Goal: Transaction & Acquisition: Purchase product/service

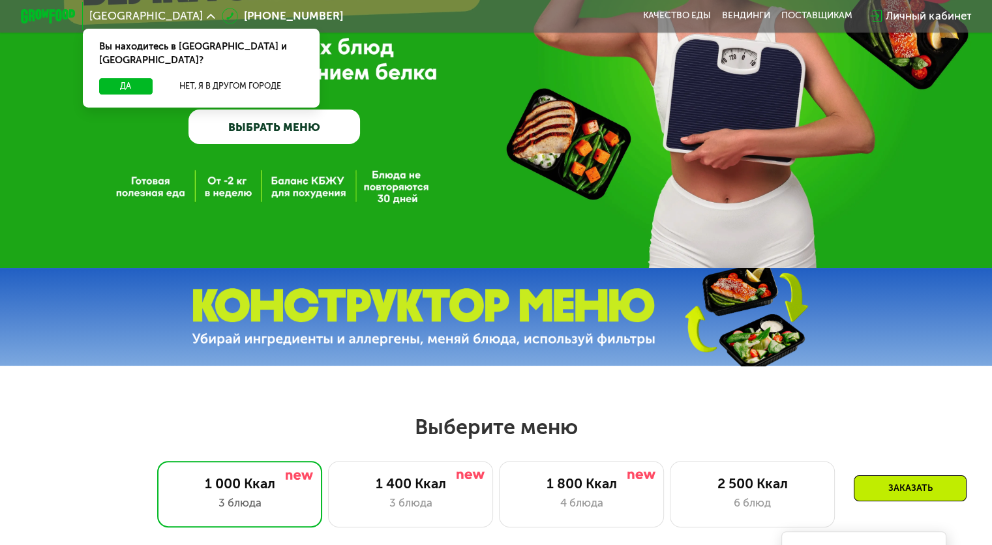
scroll to position [196, 0]
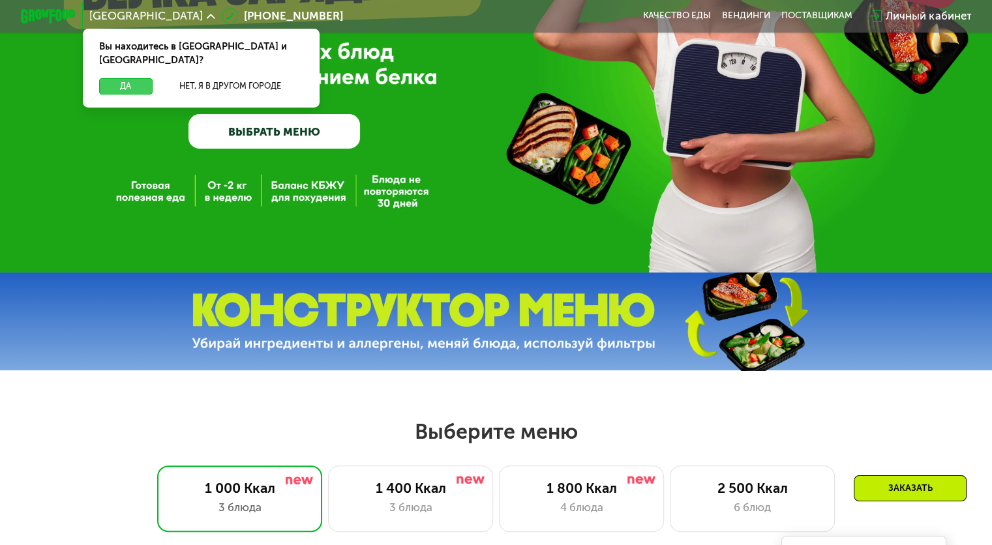
click at [127, 78] on button "Да" at bounding box center [125, 86] width 53 height 16
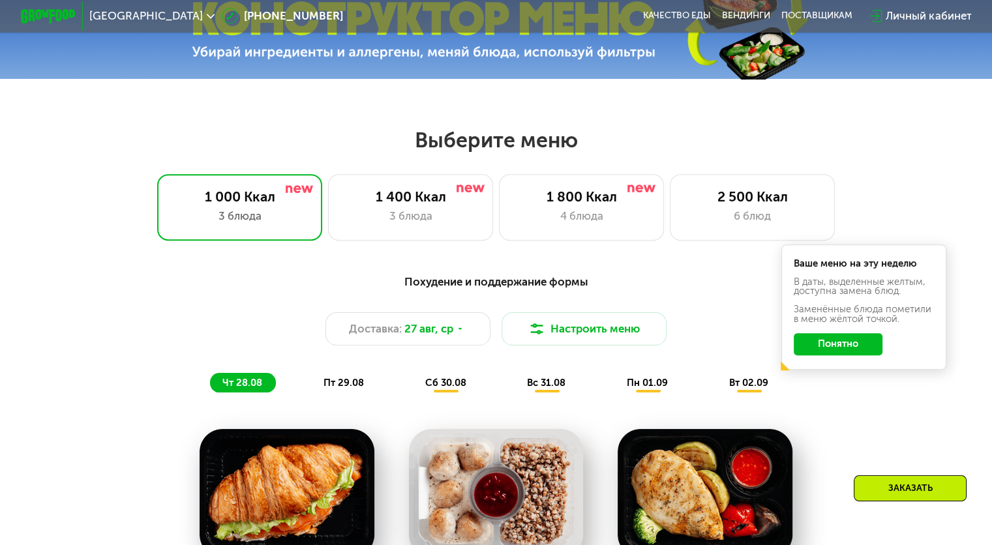
scroll to position [522, 0]
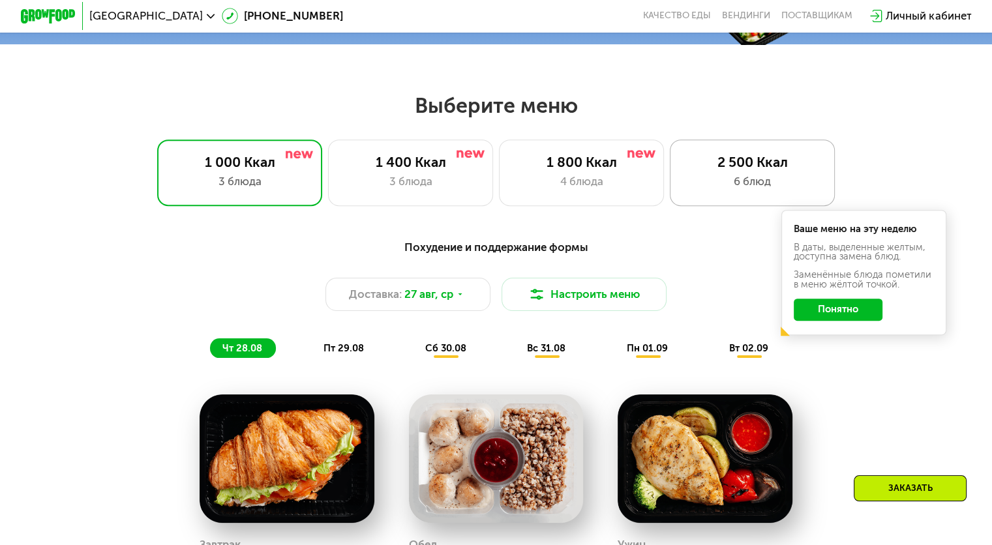
click at [720, 180] on div "6 блюд" at bounding box center [752, 182] width 136 height 16
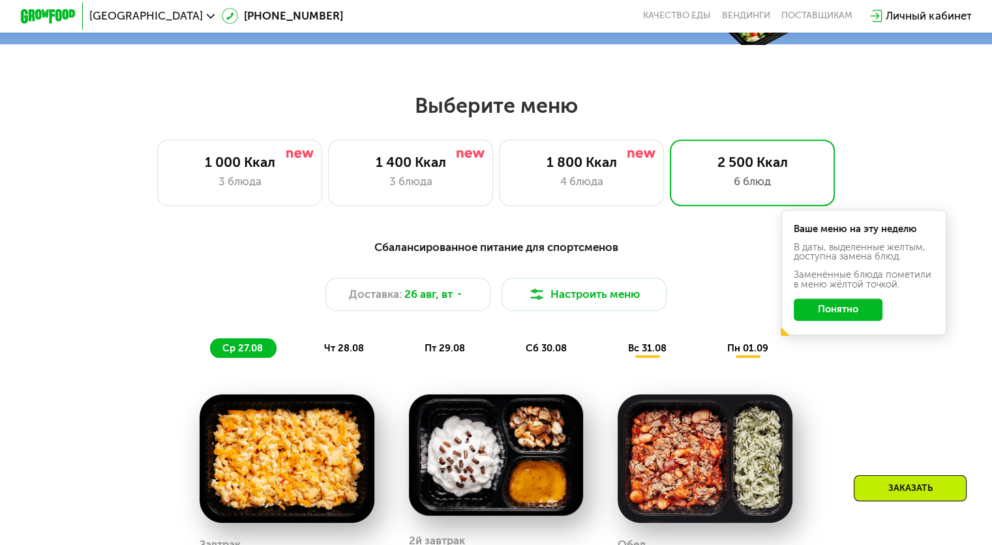
click at [820, 321] on button "Понятно" at bounding box center [838, 310] width 89 height 22
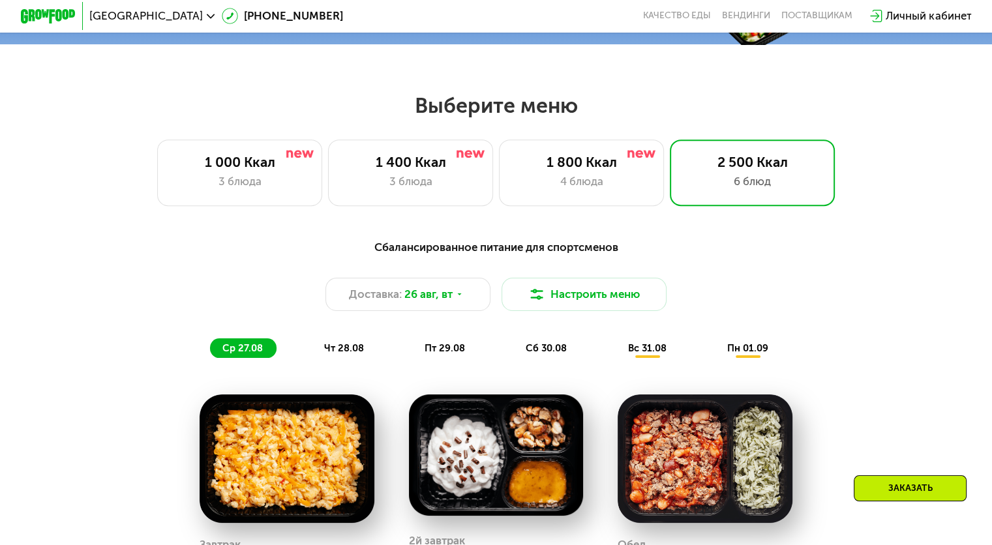
scroll to position [587, 0]
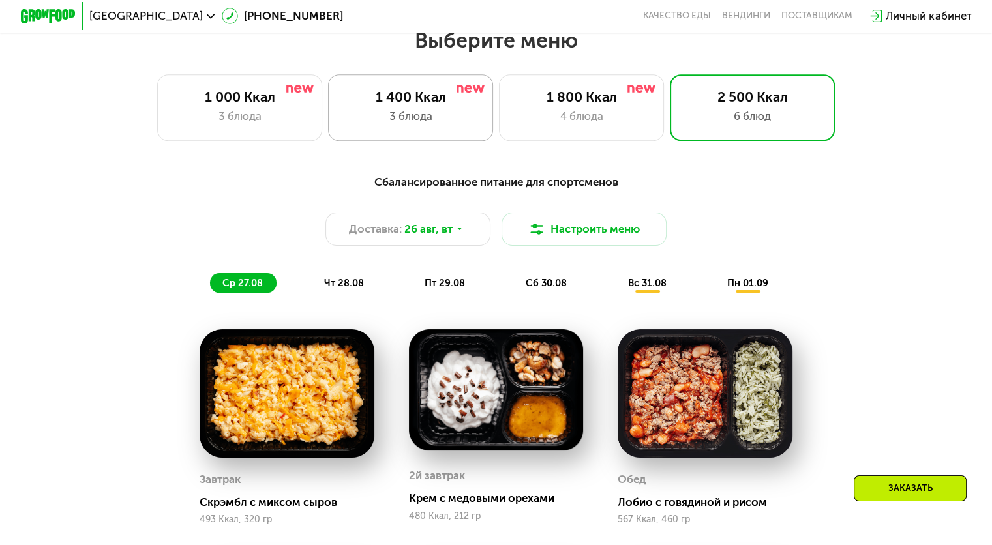
click at [447, 125] on div "3 блюда" at bounding box center [410, 116] width 136 height 16
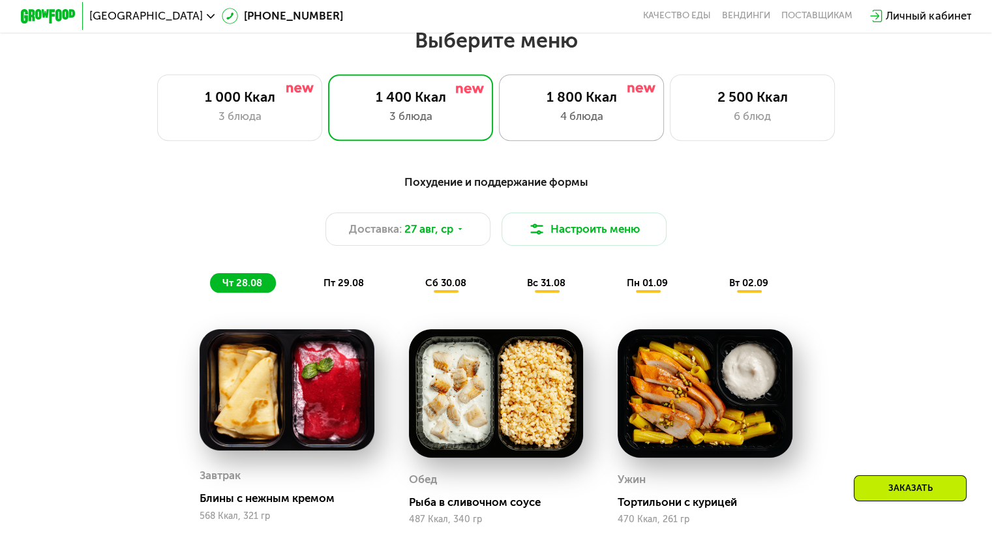
click at [624, 119] on div "4 блюда" at bounding box center [581, 116] width 136 height 16
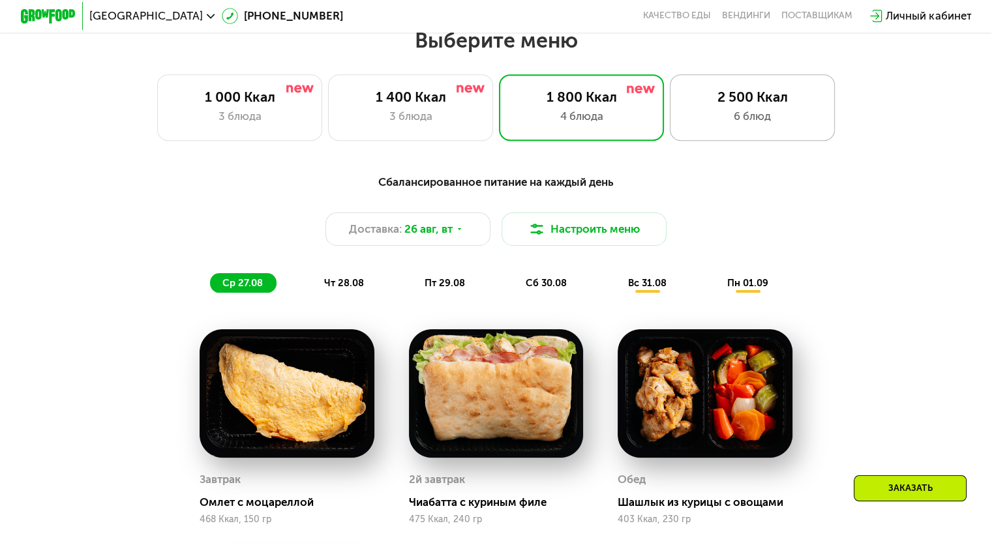
click at [770, 116] on div "6 блюд" at bounding box center [752, 116] width 136 height 16
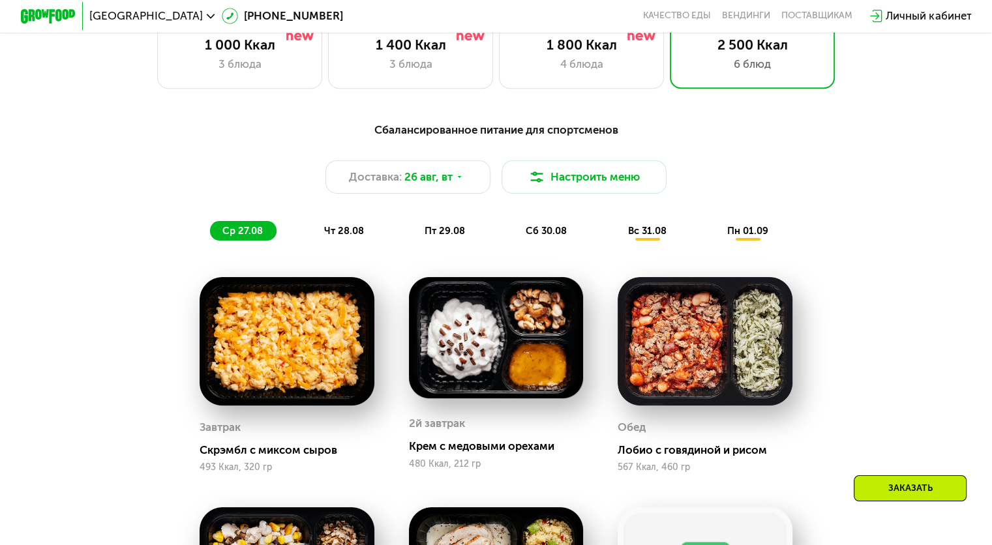
scroll to position [783, 0]
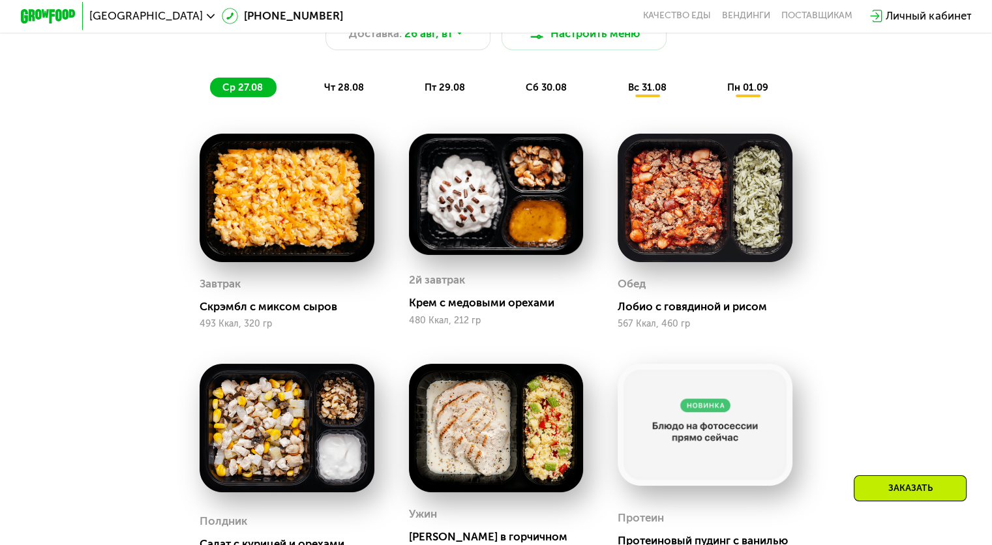
click at [517, 208] on img at bounding box center [496, 194] width 175 height 121
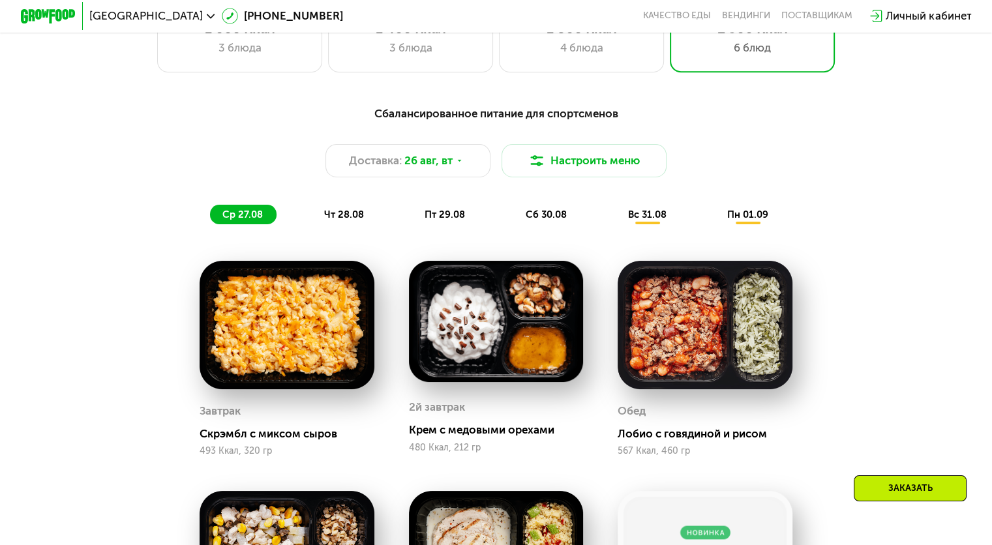
scroll to position [652, 0]
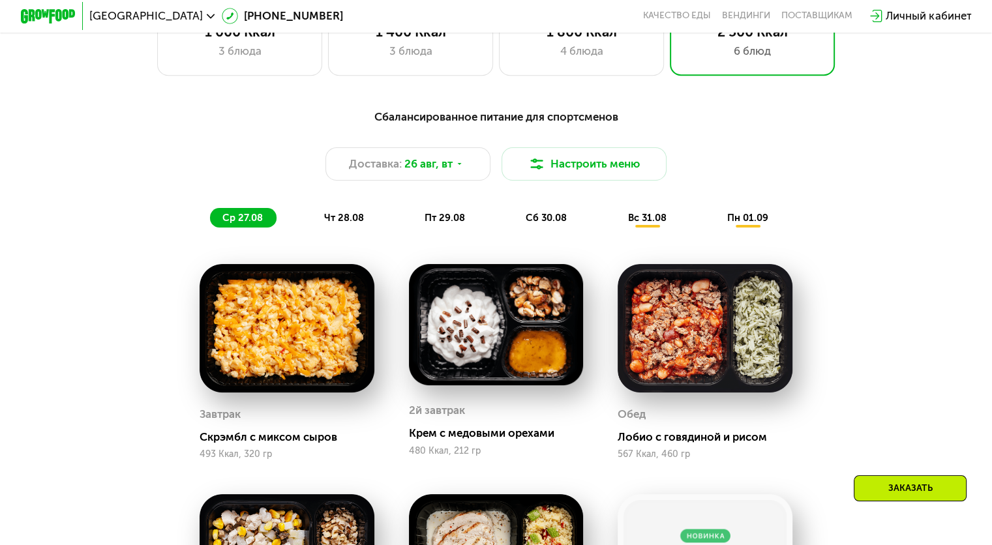
click at [463, 224] on span "пт 29.08" at bounding box center [445, 218] width 40 height 12
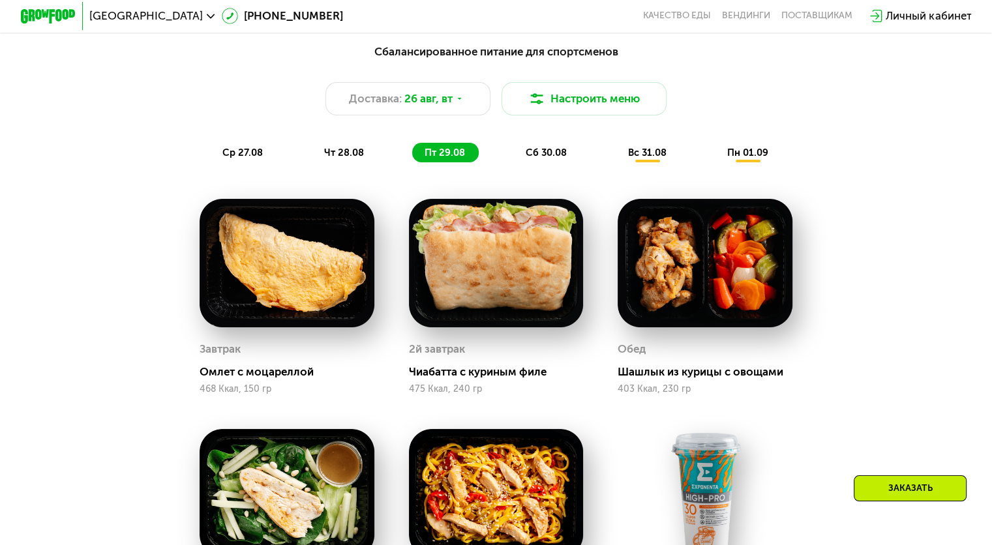
scroll to position [718, 0]
click at [615, 162] on div "сб 30.08" at bounding box center [647, 153] width 65 height 20
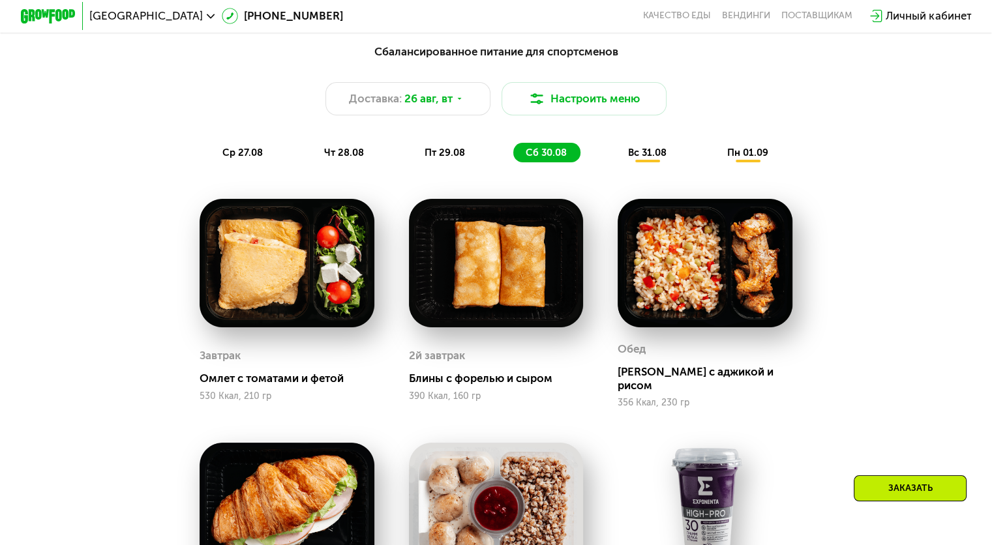
click at [650, 145] on div "Сбалансированное питание для спортсменов Доставка: [DATE] [GEOGRAPHIC_DATA] мен…" at bounding box center [496, 102] width 816 height 119
click at [746, 151] on div "пн 01.09" at bounding box center [748, 153] width 67 height 20
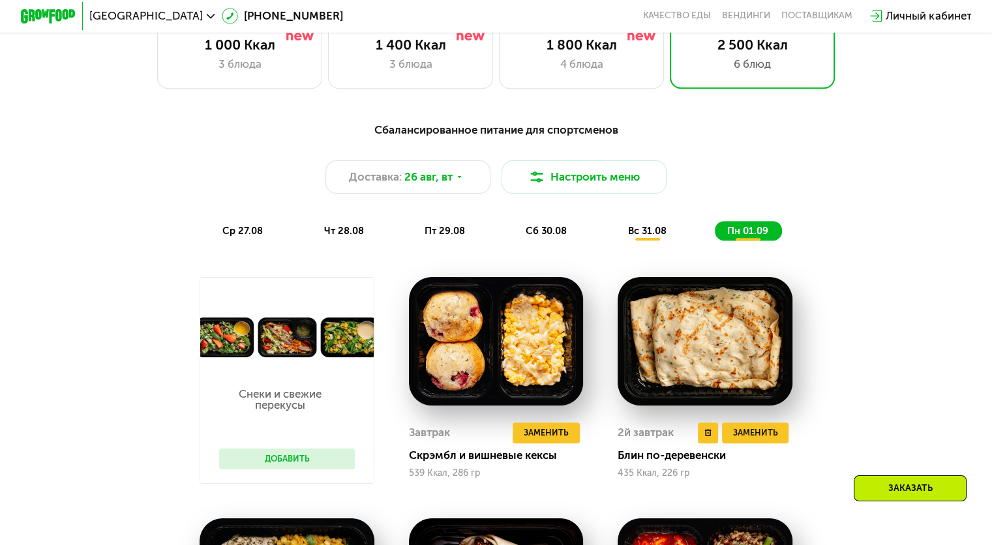
scroll to position [587, 0]
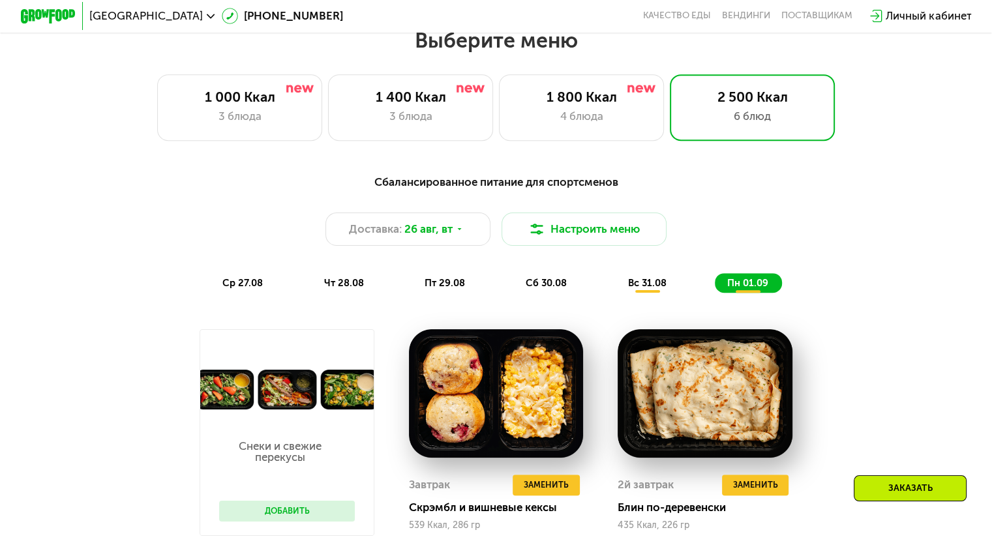
click at [451, 287] on span "пт 29.08" at bounding box center [445, 283] width 40 height 12
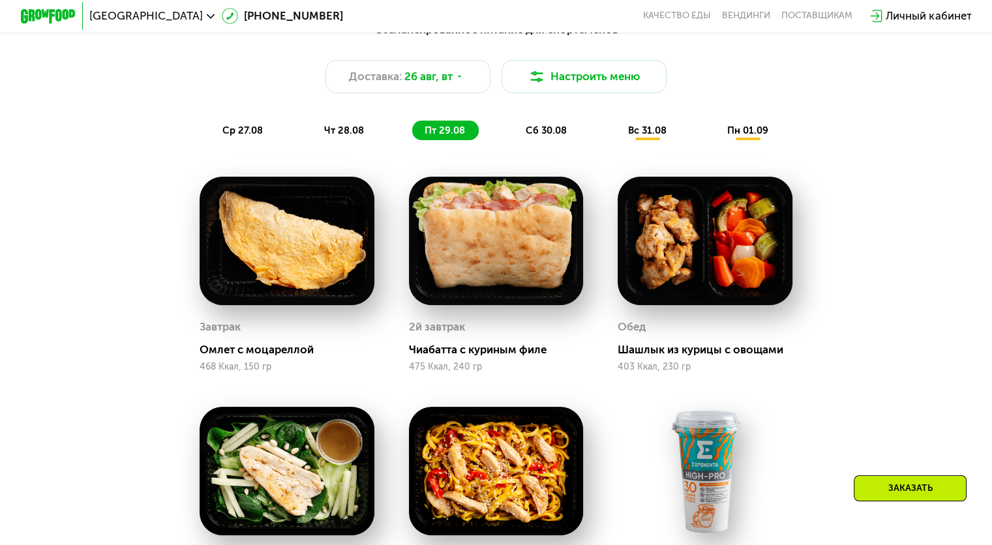
scroll to position [718, 0]
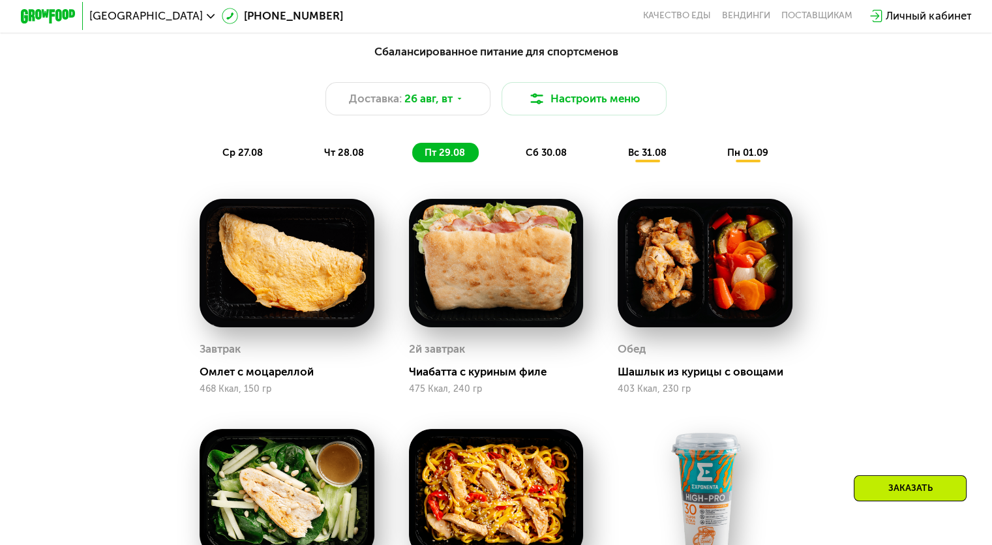
click at [615, 160] on div "сб 30.08" at bounding box center [647, 153] width 65 height 20
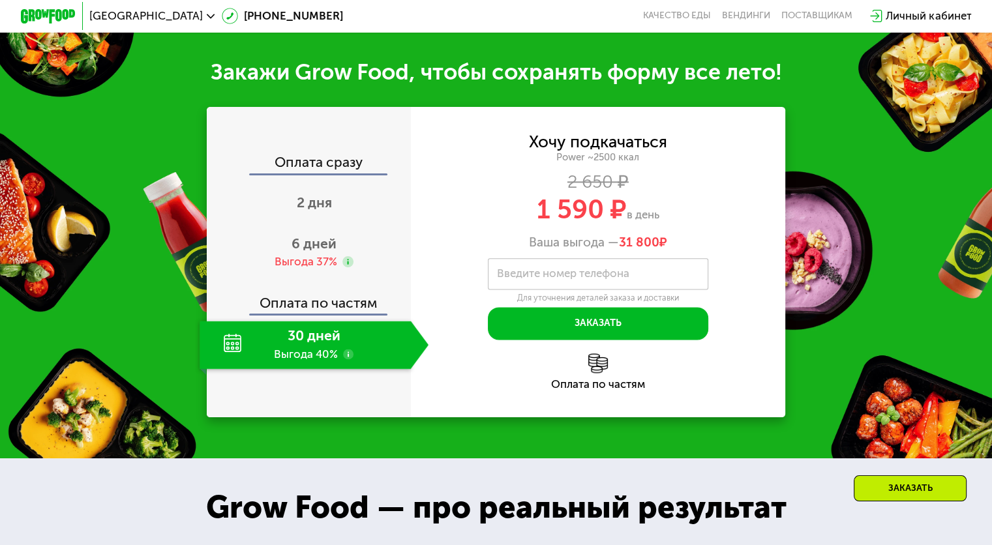
scroll to position [1761, 0]
